Goal: Complete application form: Complete application form

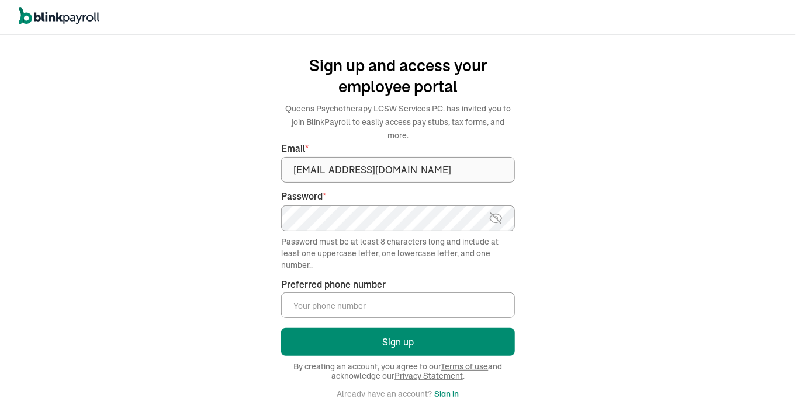
click at [495, 211] on img at bounding box center [495, 218] width 15 height 14
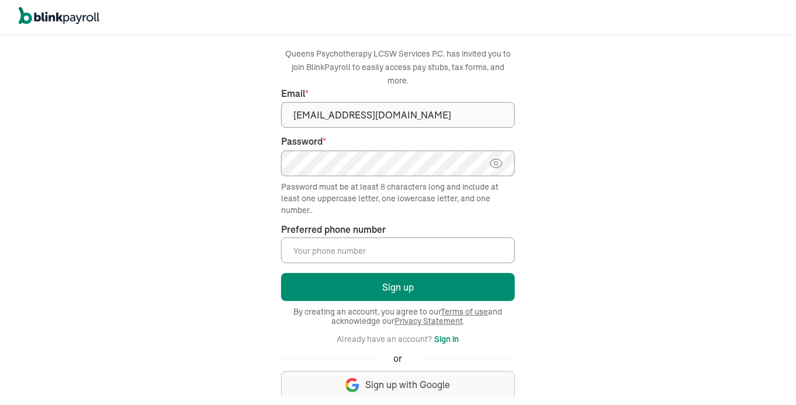
click at [392, 238] on input "Preferred phone number *" at bounding box center [398, 251] width 234 height 26
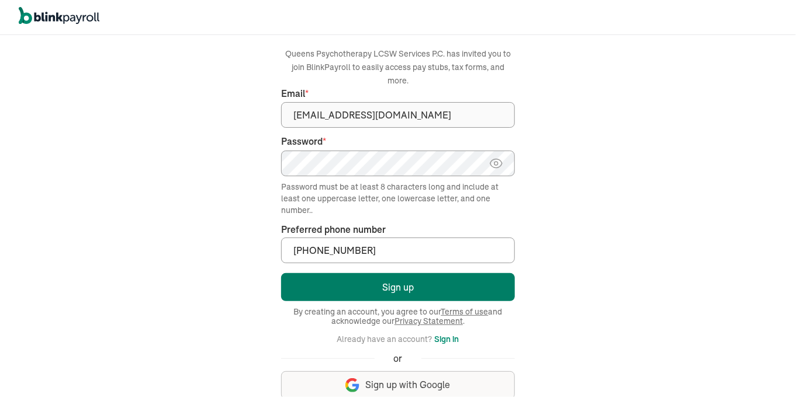
type input "(347) 566-4025"
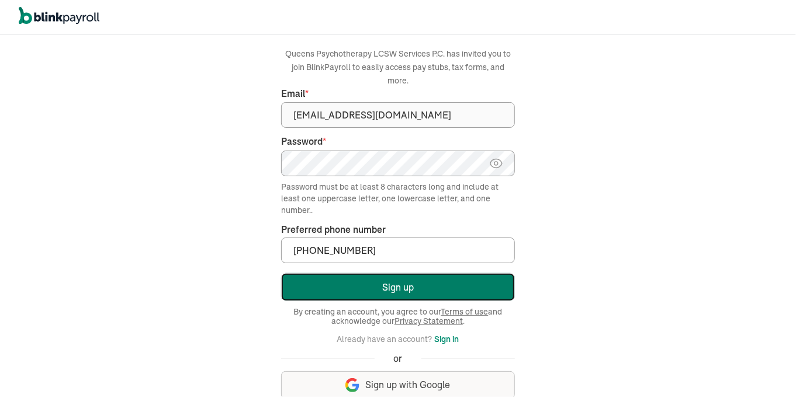
click at [393, 274] on button "Sign up" at bounding box center [398, 287] width 234 height 28
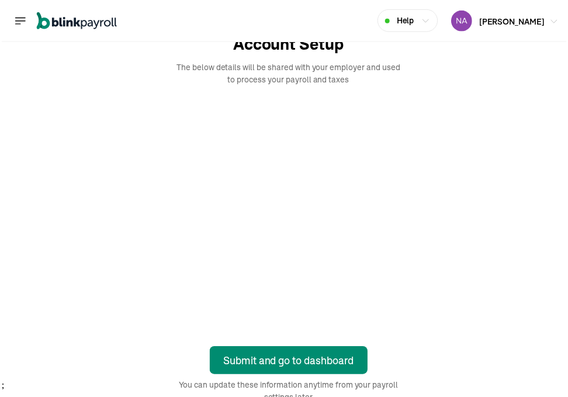
scroll to position [9, 0]
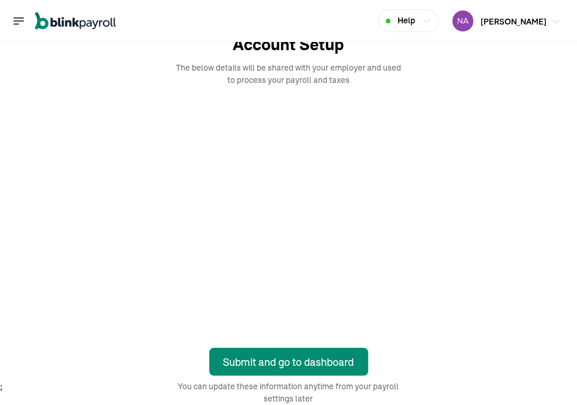
click at [498, 18] on span "Nancy Burgos" at bounding box center [513, 21] width 66 height 11
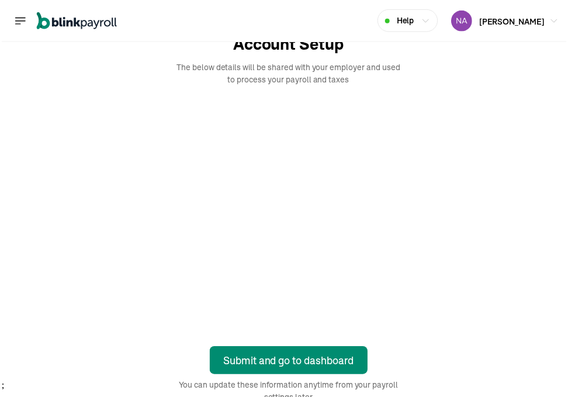
click at [429, 22] on icon "button" at bounding box center [426, 20] width 9 height 9
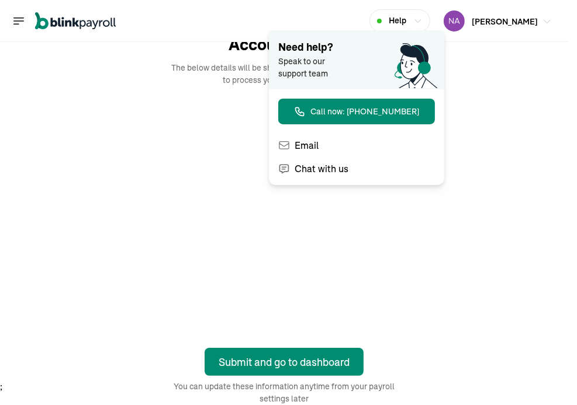
click at [526, 20] on span "Nancy Burgos" at bounding box center [504, 21] width 66 height 11
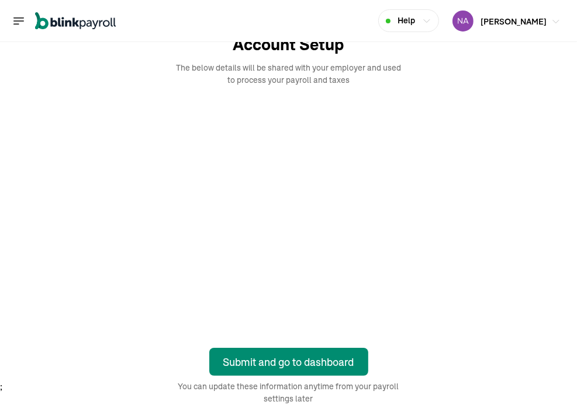
click at [526, 21] on span "Nancy Burgos" at bounding box center [513, 21] width 66 height 11
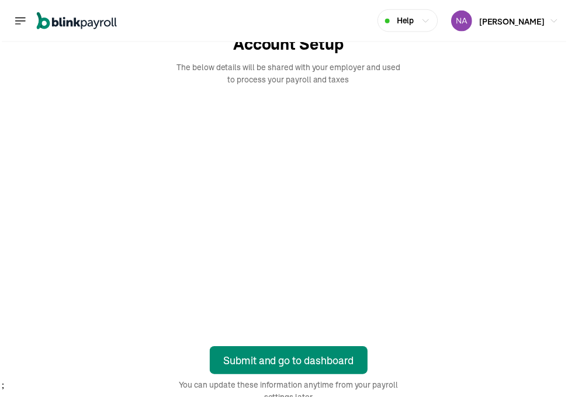
click at [22, 18] on icon "Global" at bounding box center [19, 21] width 10 height 6
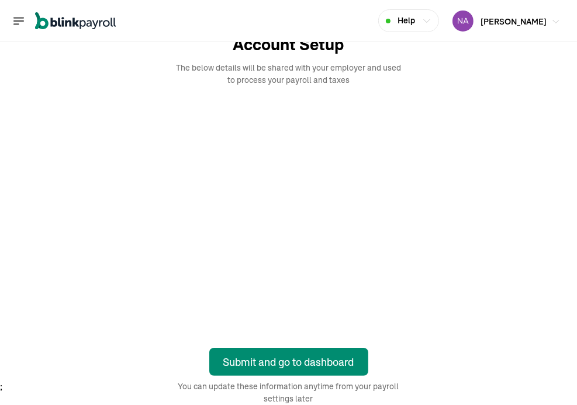
click at [467, 18] on img "button" at bounding box center [462, 21] width 21 height 21
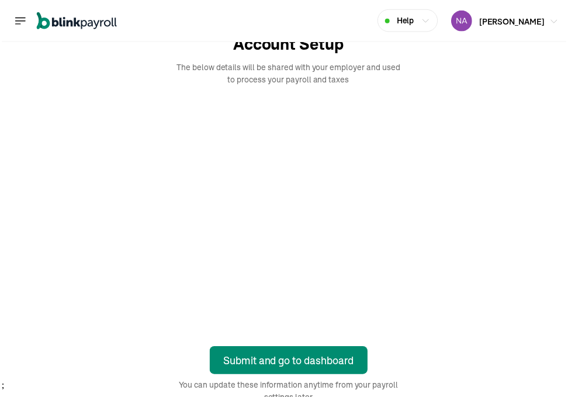
scroll to position [9, 0]
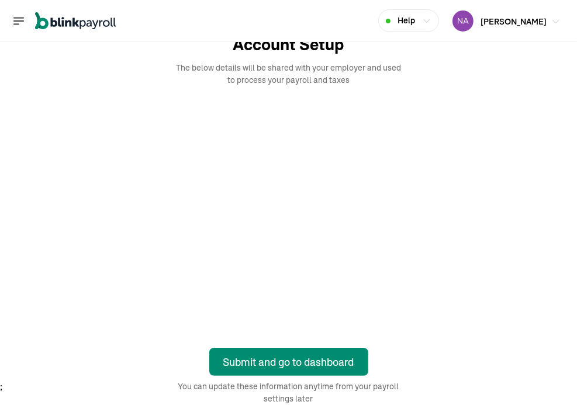
click at [467, 18] on img "button" at bounding box center [462, 21] width 21 height 21
